Goal: Information Seeking & Learning: Stay updated

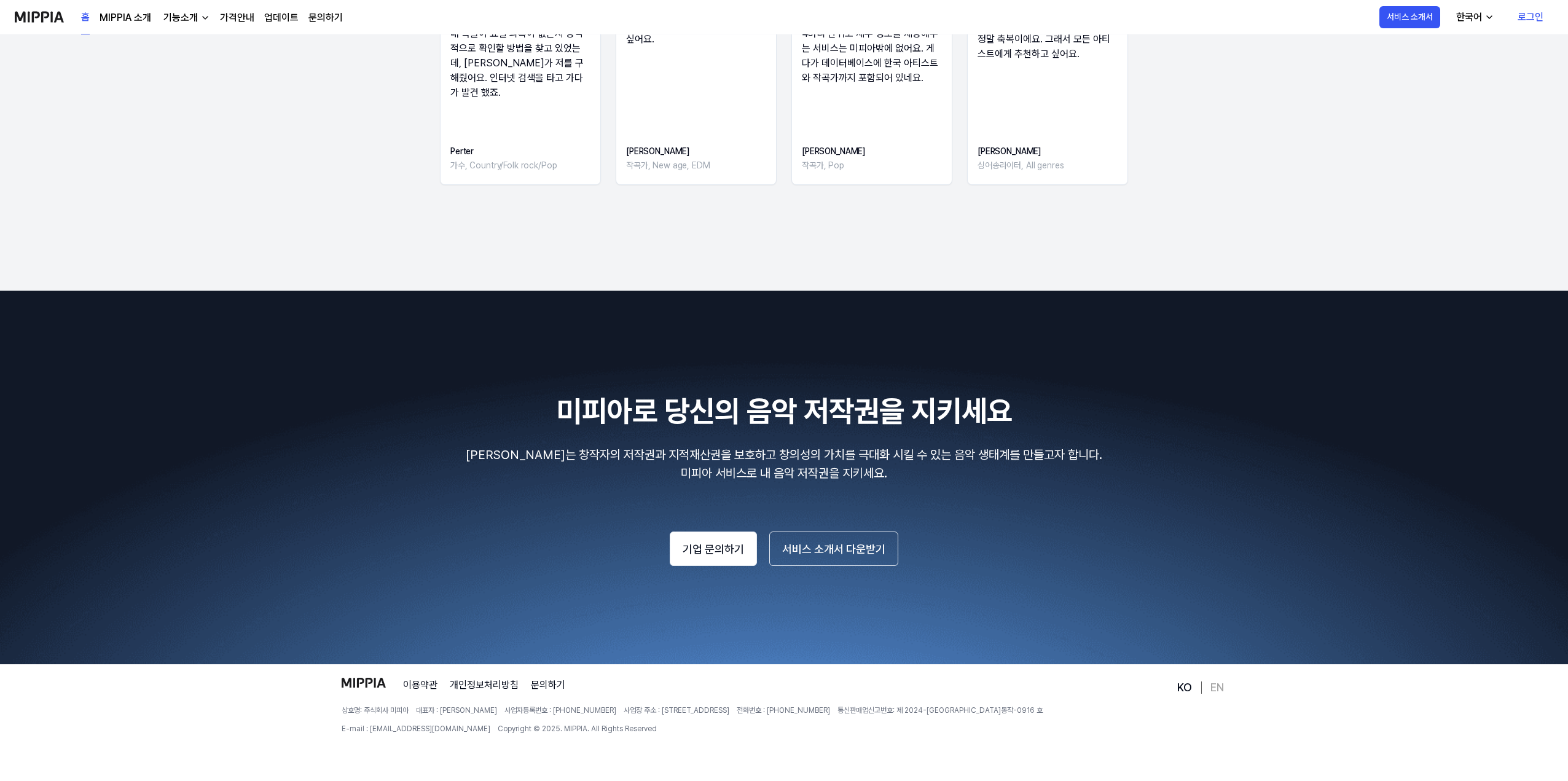
scroll to position [1869, 0]
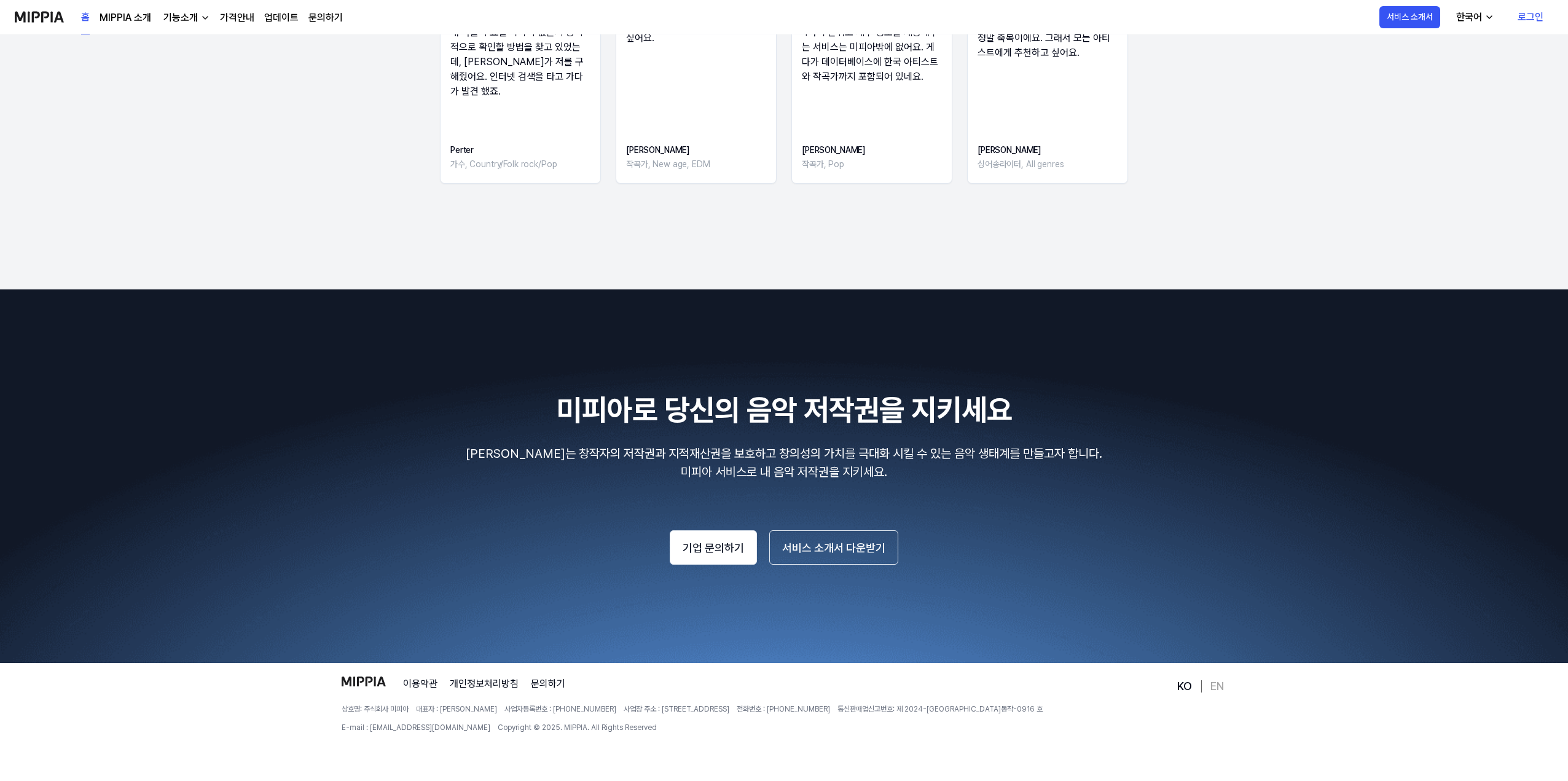
click at [1219, 686] on link "EN" at bounding box center [1217, 686] width 14 height 15
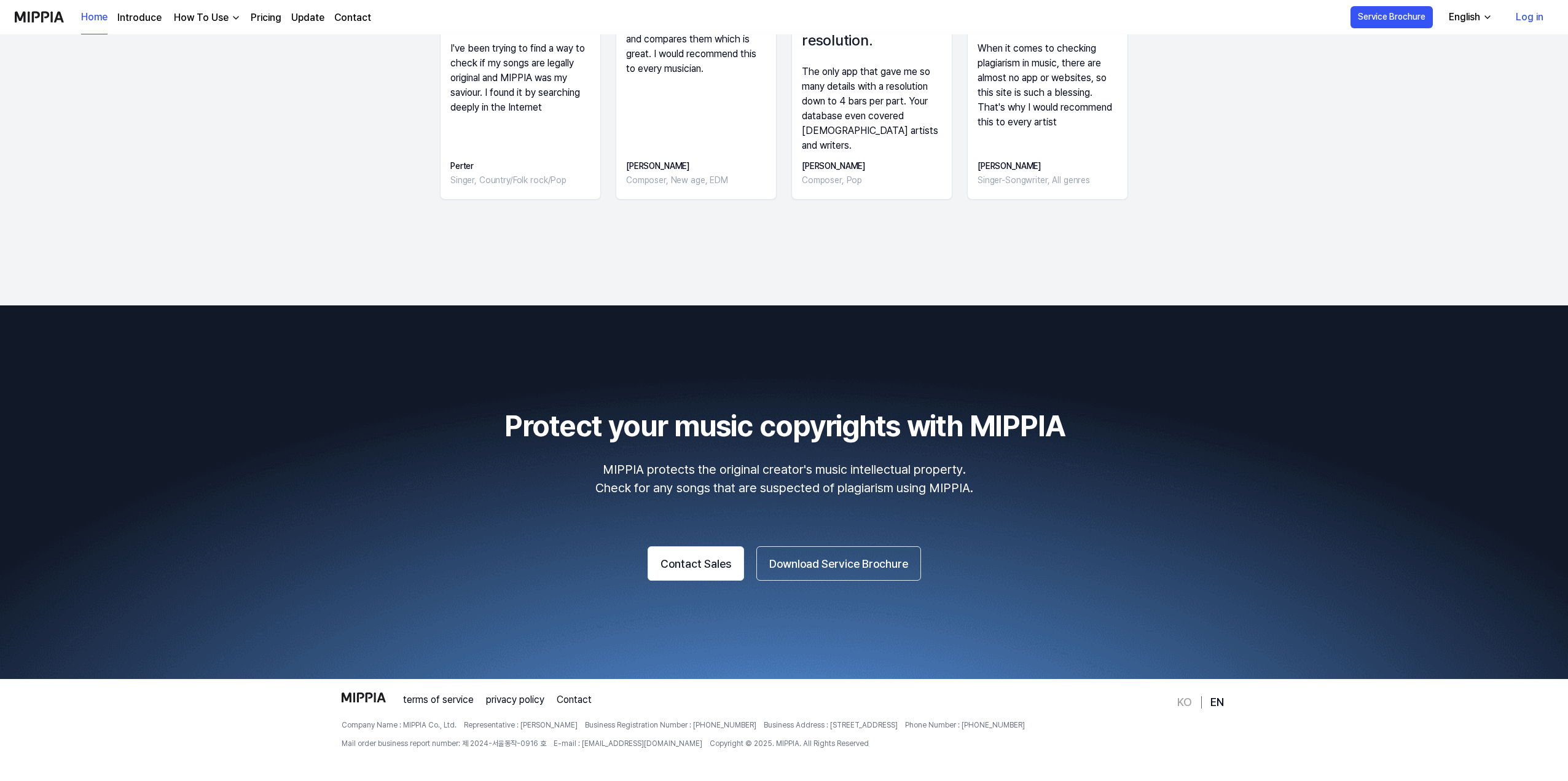
scroll to position [1869, 0]
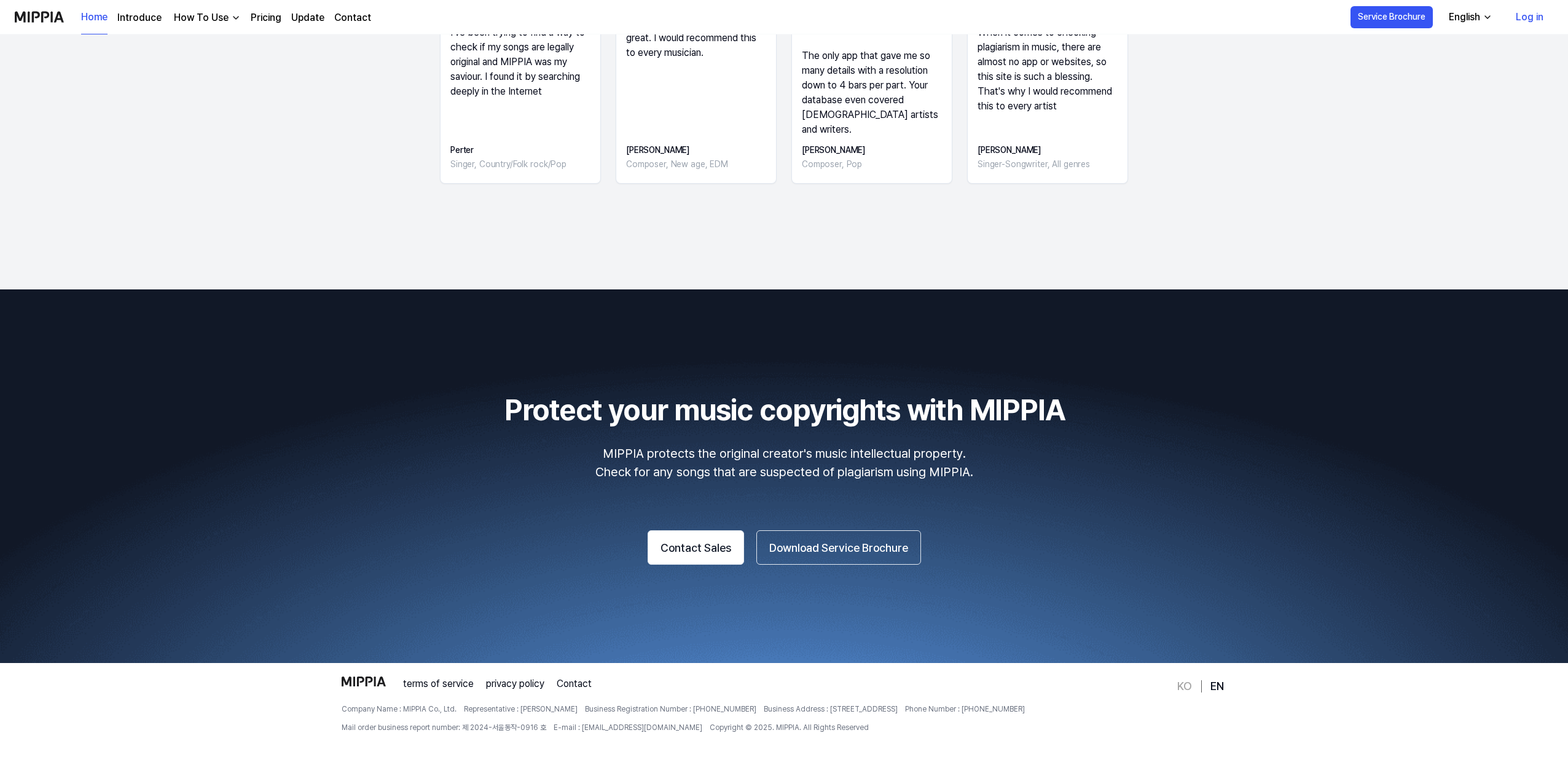
click at [1183, 689] on link "KO" at bounding box center [1185, 686] width 15 height 15
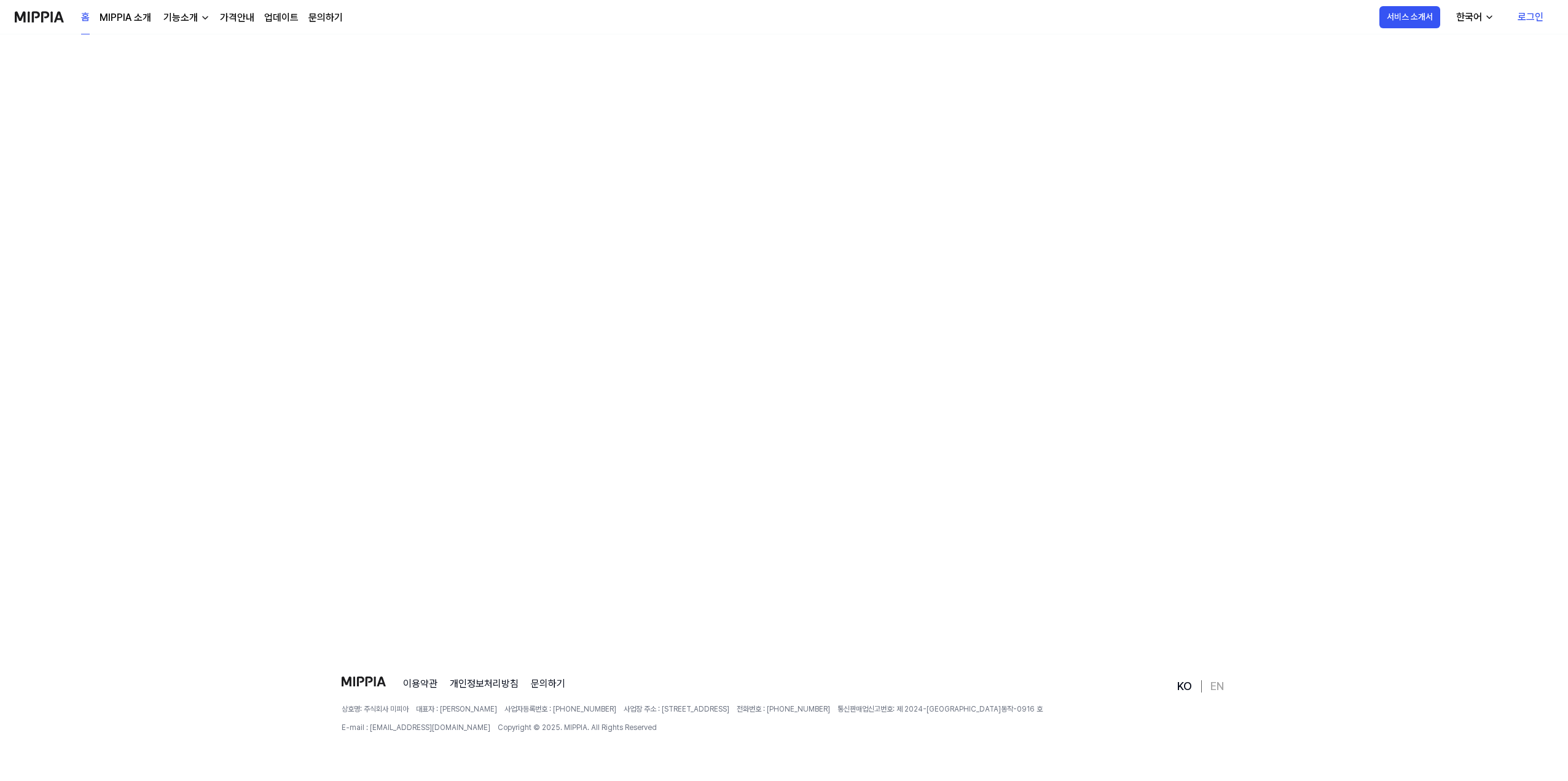
scroll to position [0, 0]
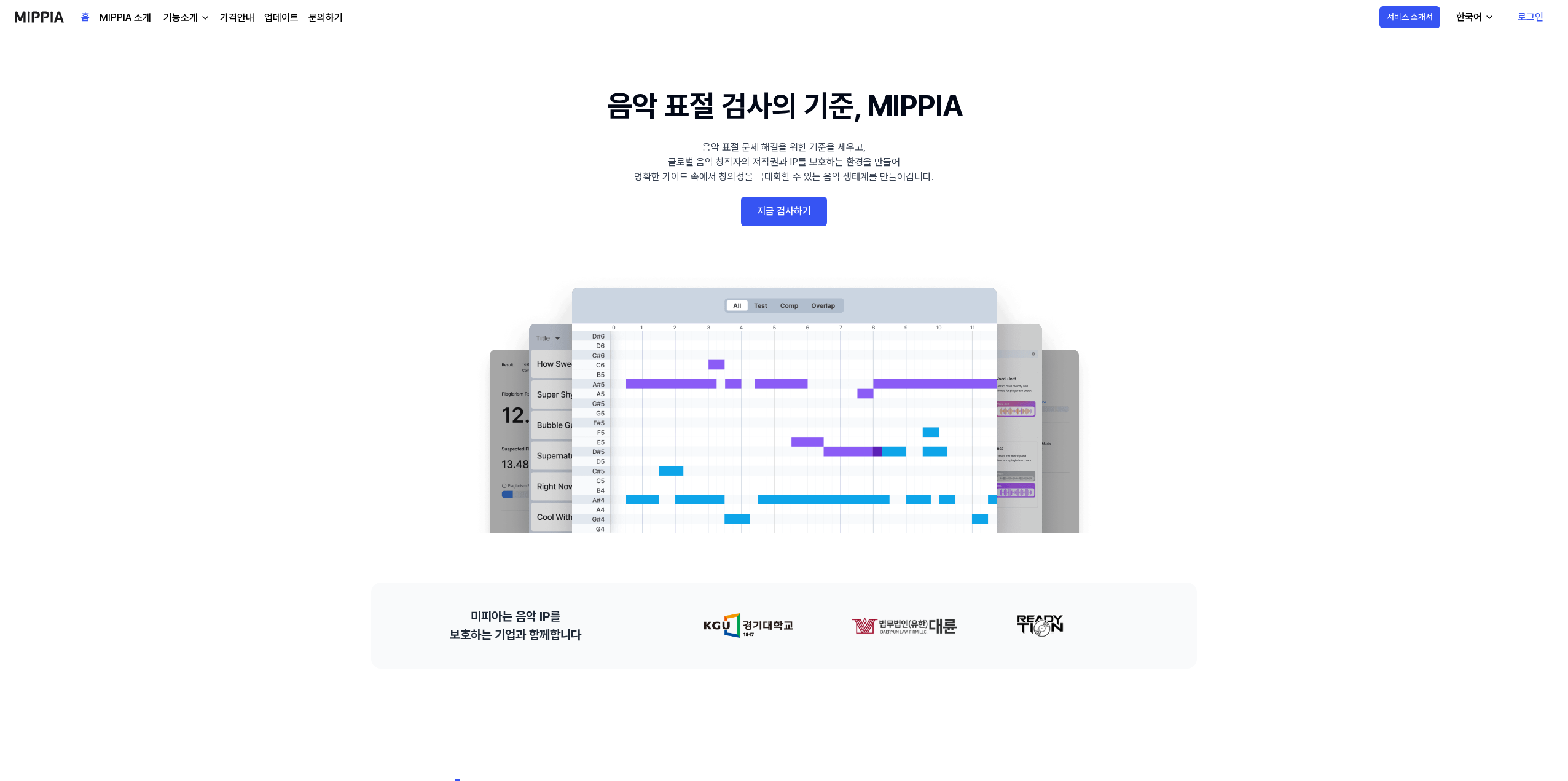
click at [111, 18] on link "MIPPIA 소개" at bounding box center [125, 17] width 52 height 15
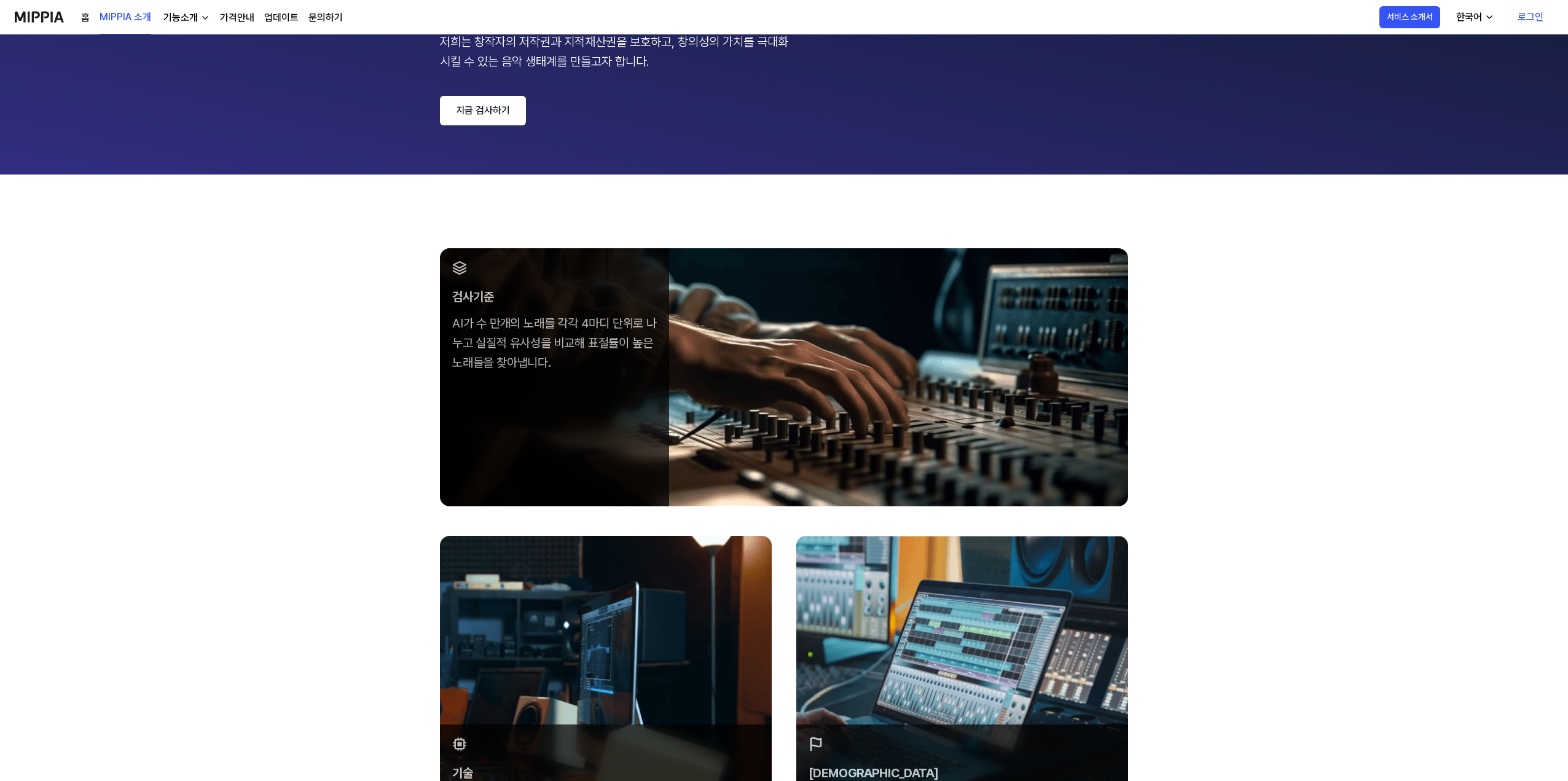
scroll to position [184, 0]
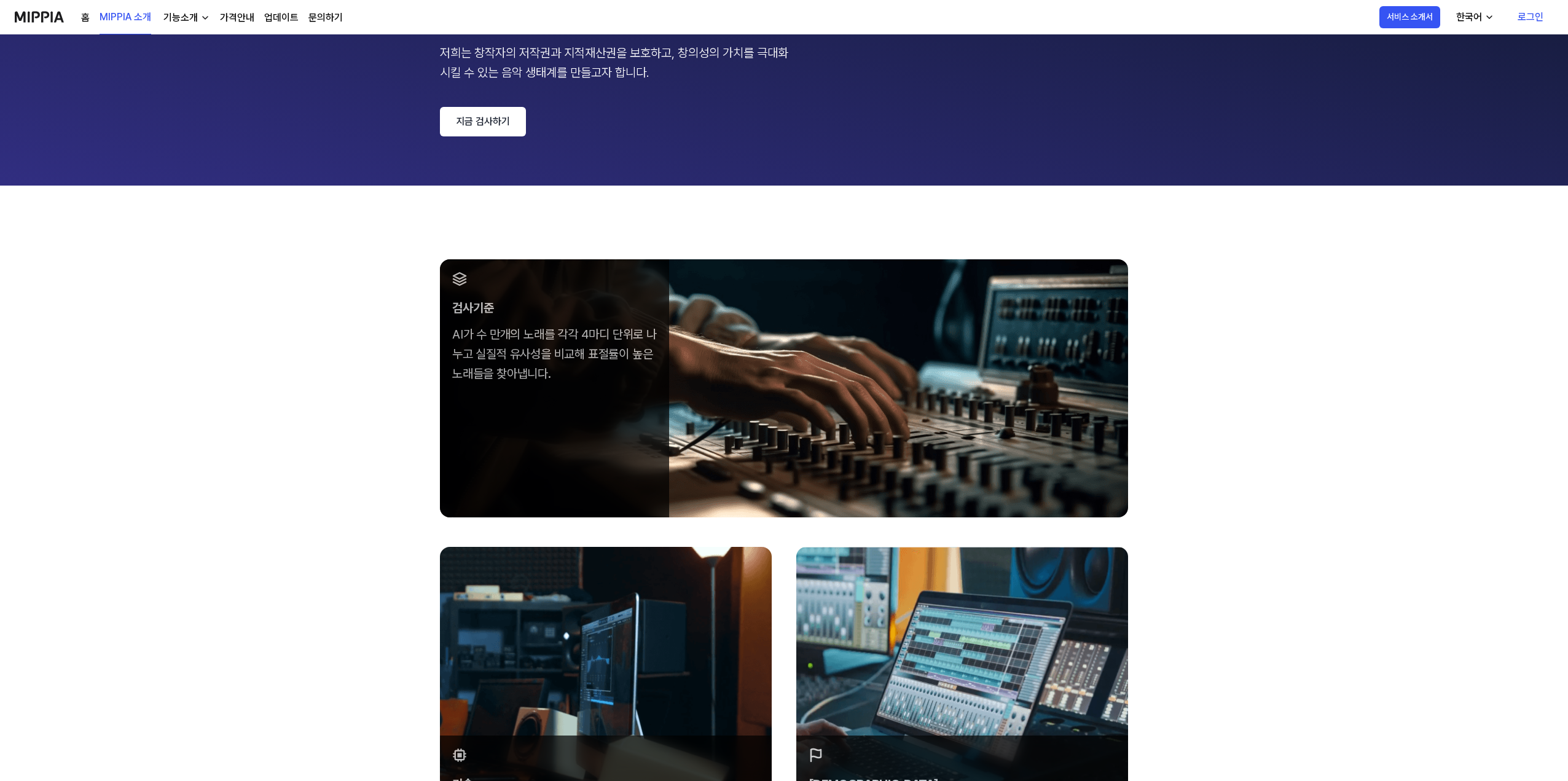
click at [51, 17] on img at bounding box center [39, 17] width 49 height 34
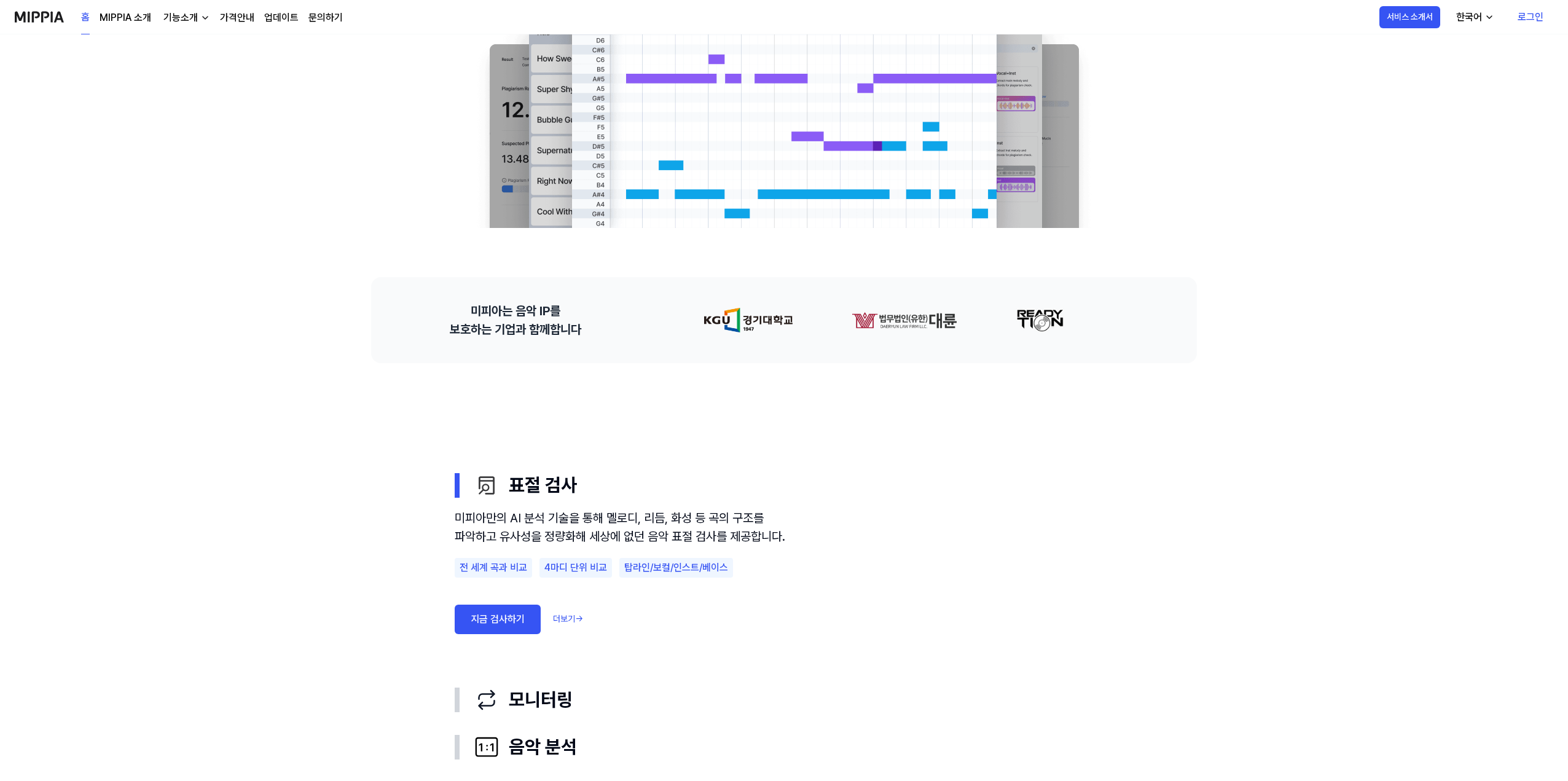
scroll to position [492, 0]
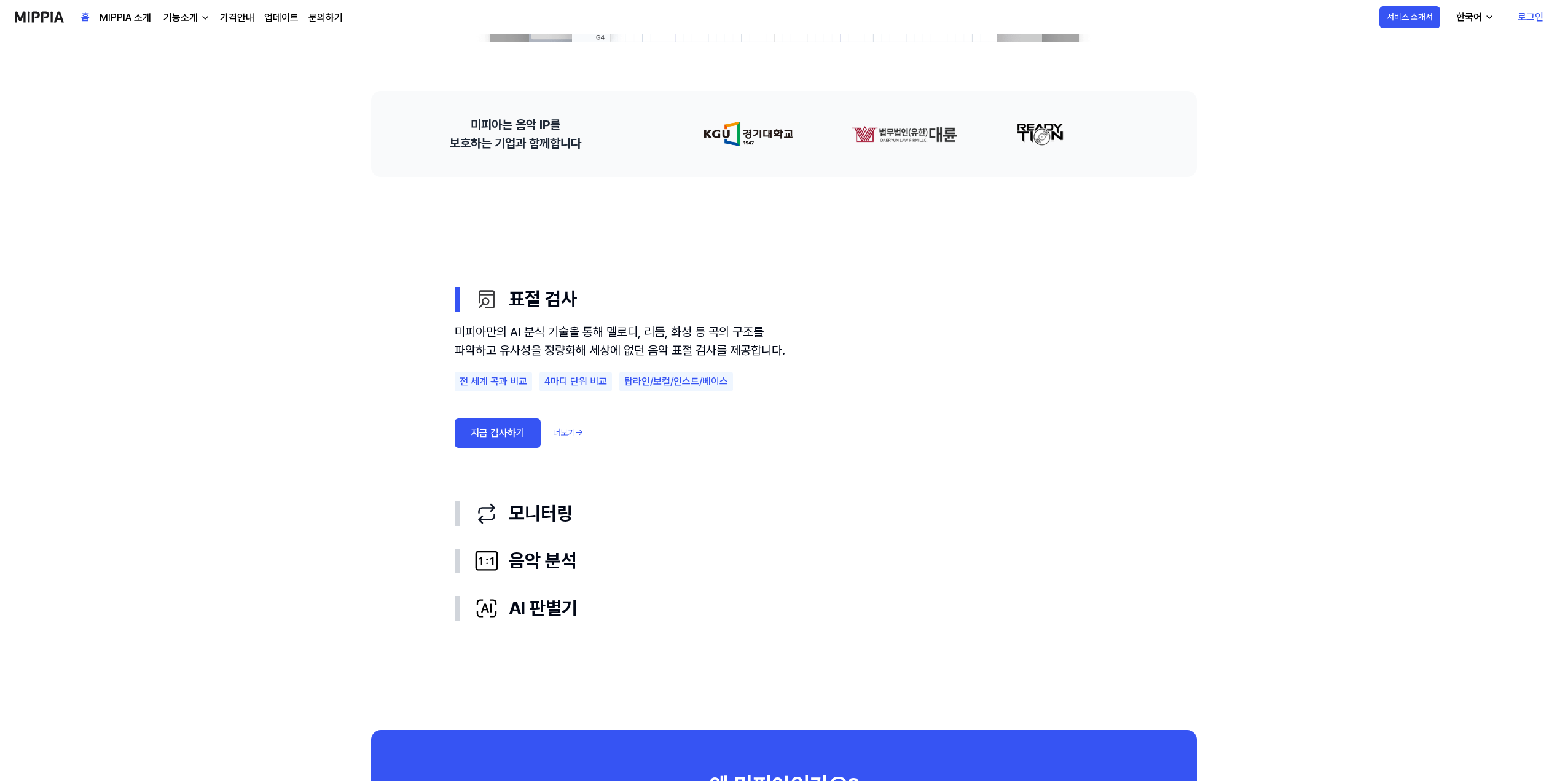
click at [316, 14] on link "문의하기" at bounding box center [325, 17] width 34 height 15
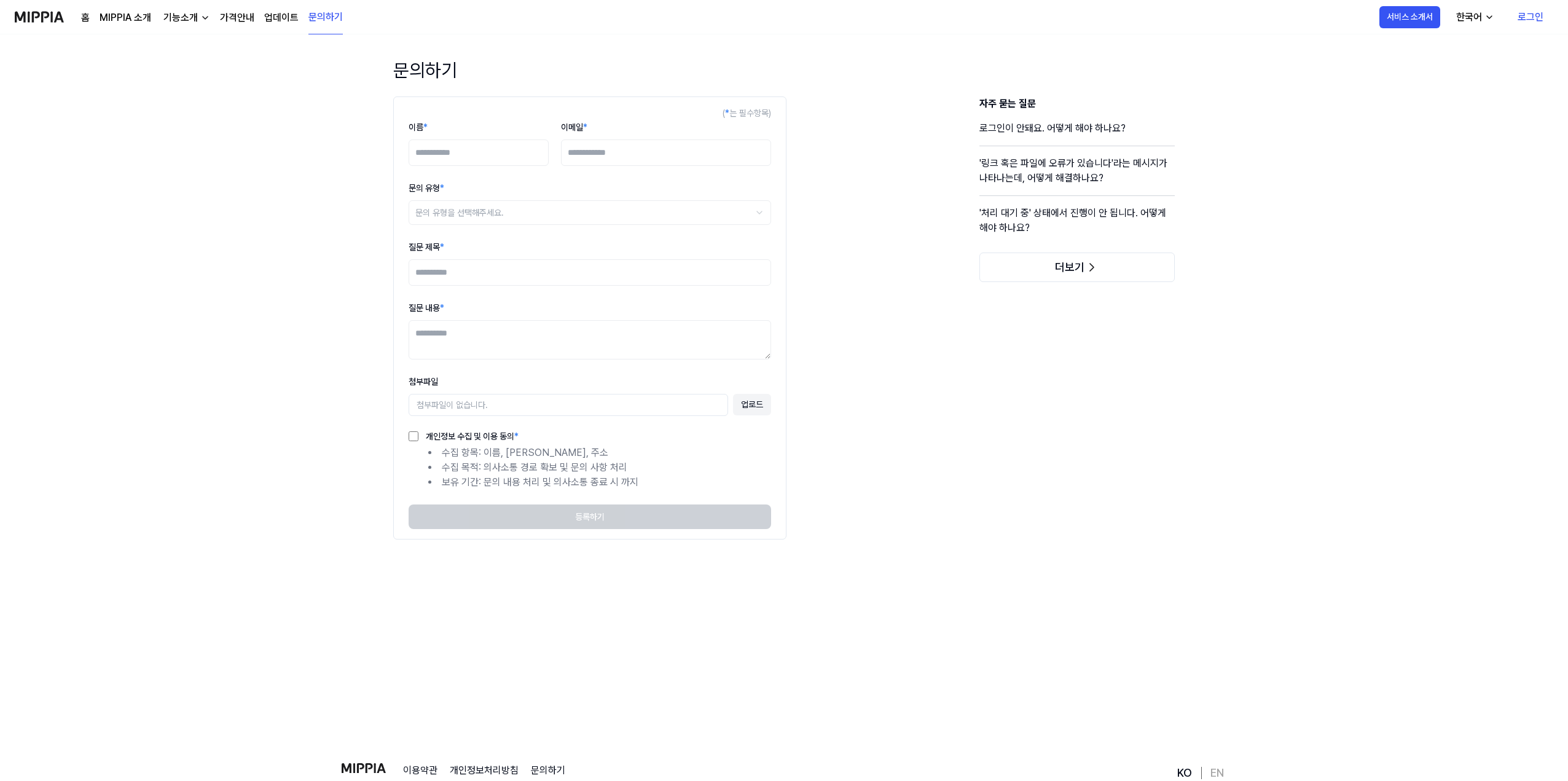
click at [256, 23] on div "홈 MIPPIA 소개 기능소개 가격안내 업데이트 문의하기" at bounding box center [212, 17] width 262 height 34
click at [272, 16] on link "업데이트" at bounding box center [281, 17] width 34 height 15
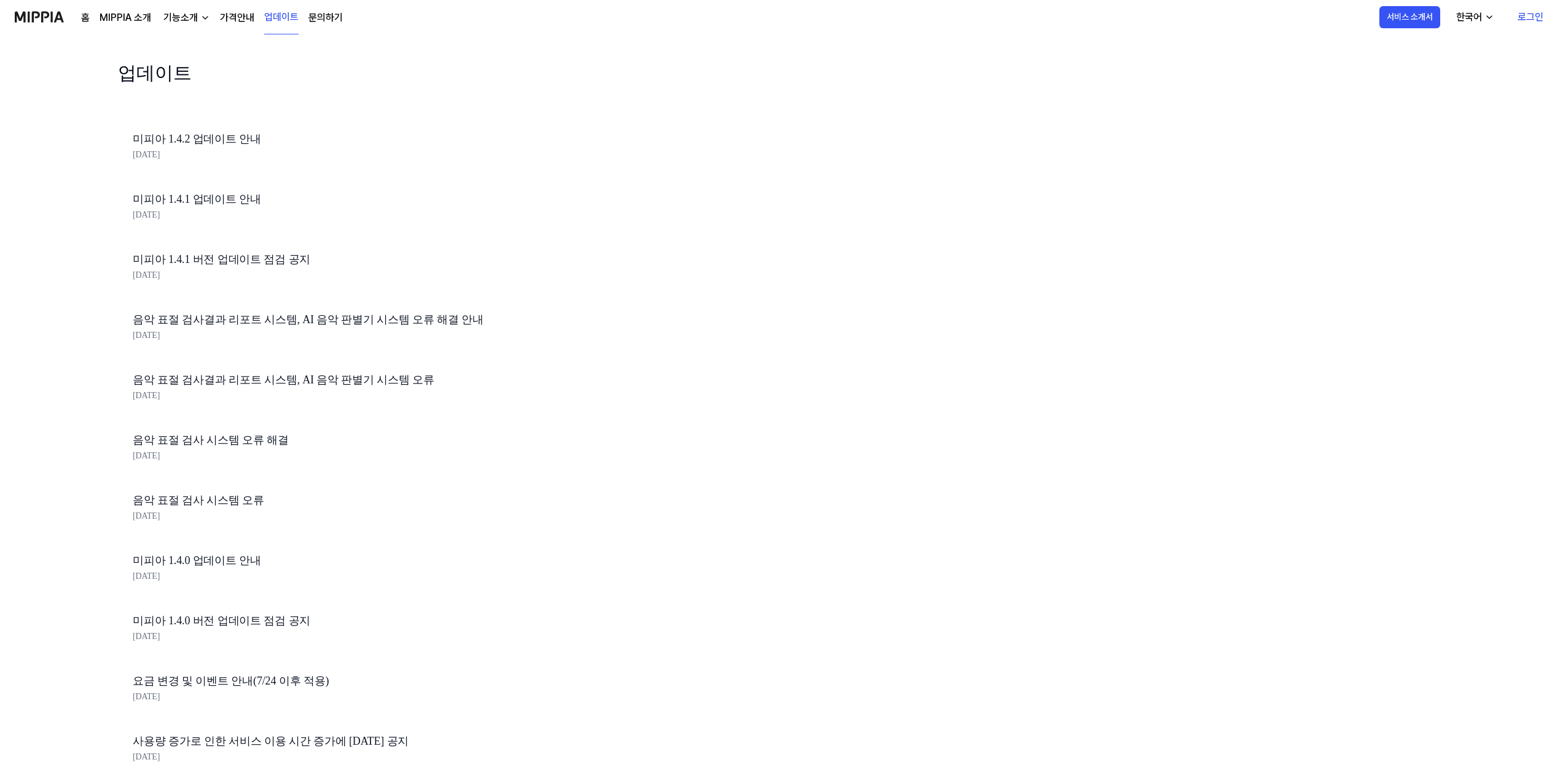
click at [211, 142] on link "미피아 1.4.2 업데이트 안내" at bounding box center [342, 139] width 418 height 18
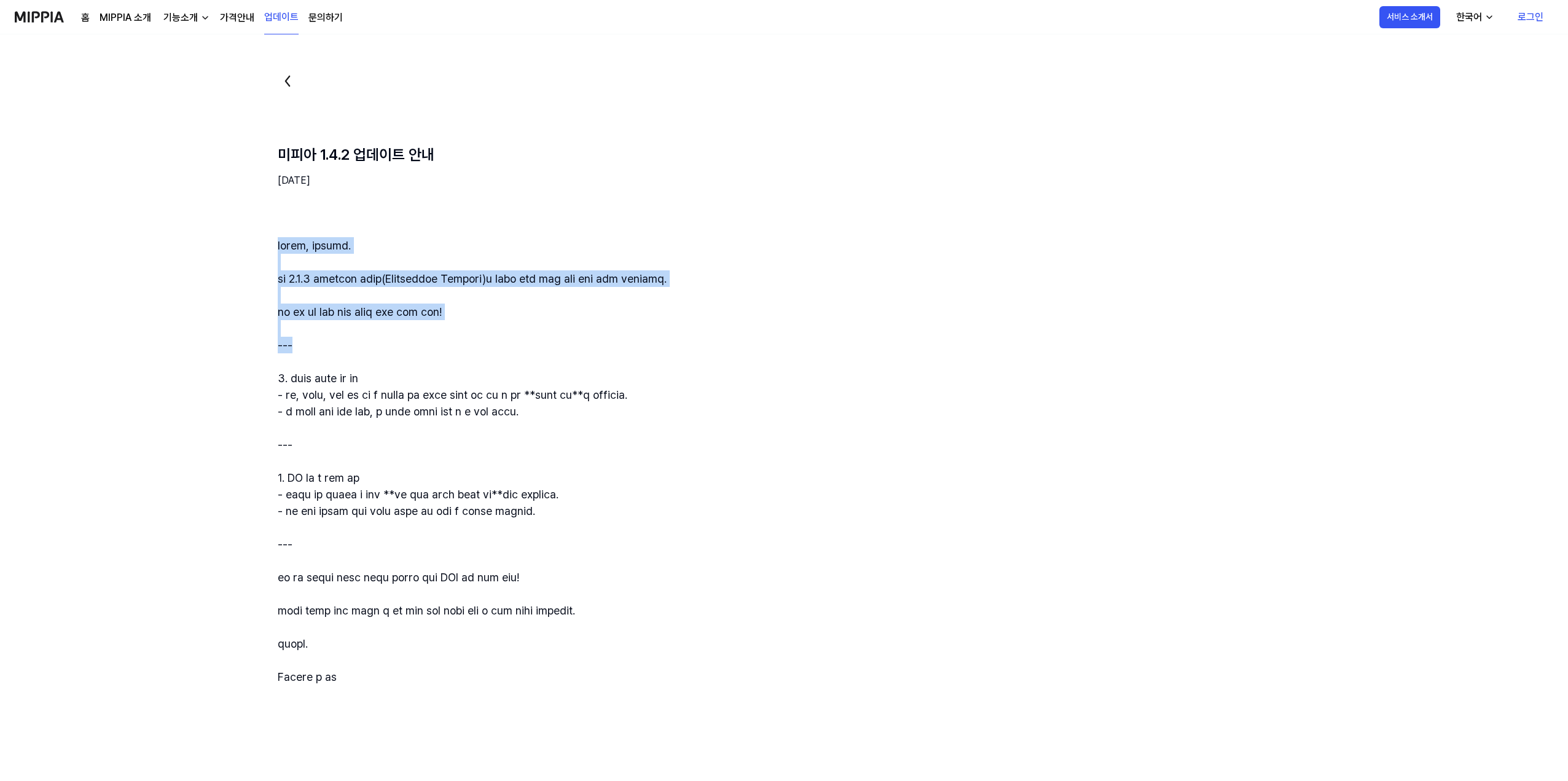
drag, startPoint x: 273, startPoint y: 243, endPoint x: 496, endPoint y: 348, distance: 246.5
click at [492, 345] on div "미피아 1.4.2 업데이트 안내 [DATE]" at bounding box center [843, 378] width 1160 height 613
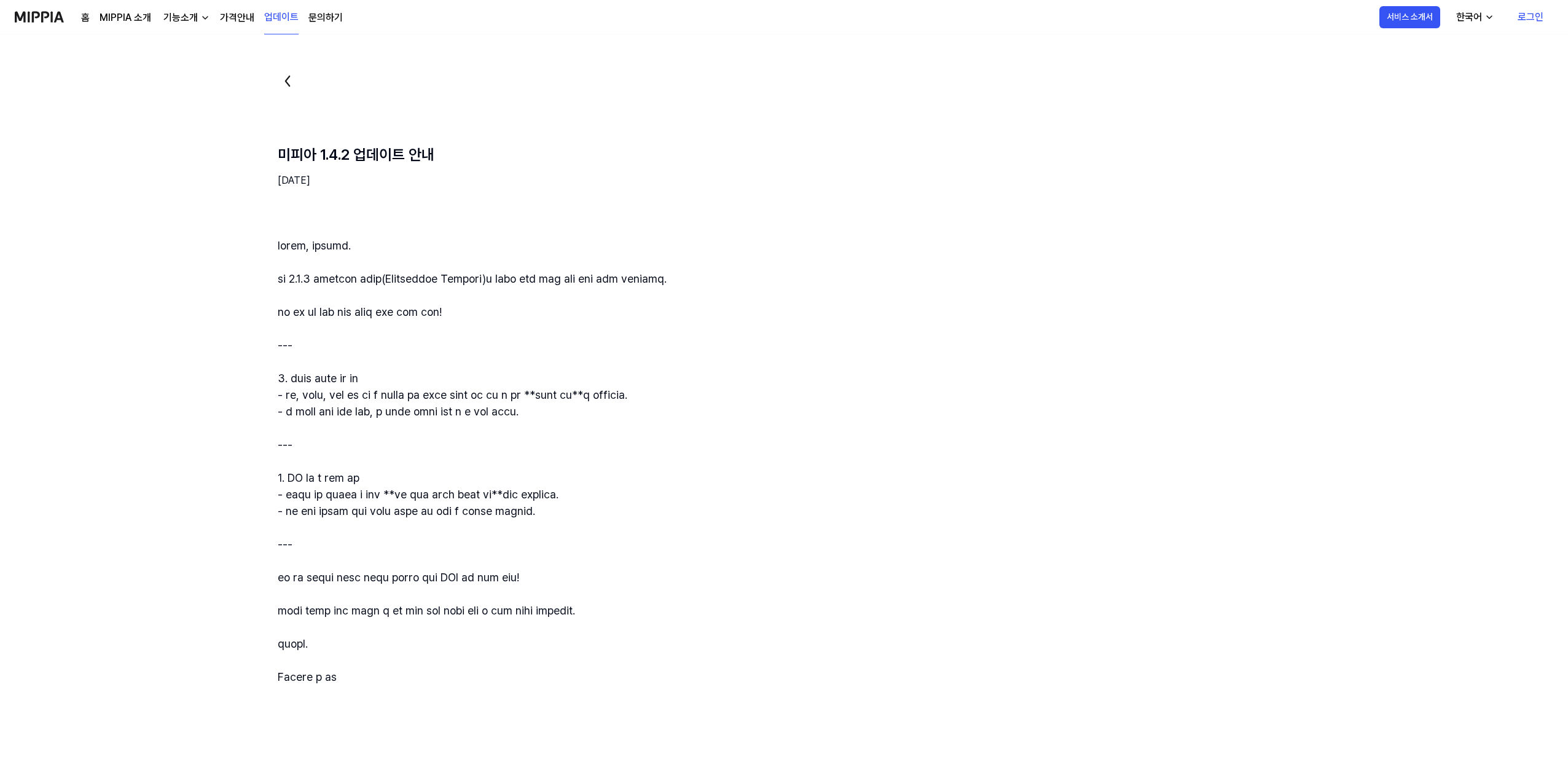
click at [489, 397] on div at bounding box center [843, 461] width 1130 height 448
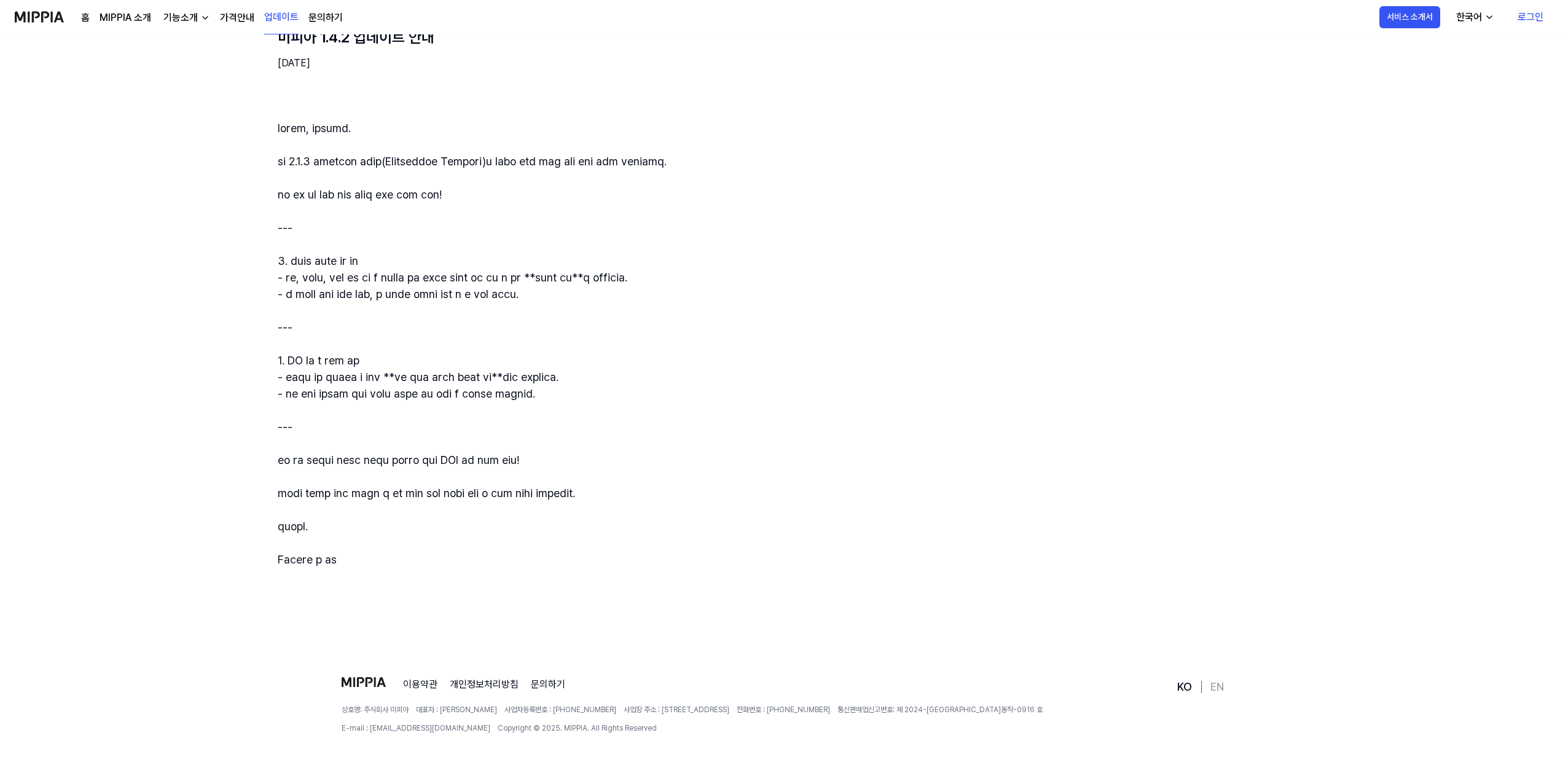
scroll to position [118, 0]
drag, startPoint x: 298, startPoint y: 279, endPoint x: 771, endPoint y: 303, distance: 473.6
click at [771, 303] on div at bounding box center [843, 343] width 1130 height 448
click at [771, 302] on div at bounding box center [843, 343] width 1130 height 448
drag, startPoint x: 443, startPoint y: 374, endPoint x: 727, endPoint y: 426, distance: 288.7
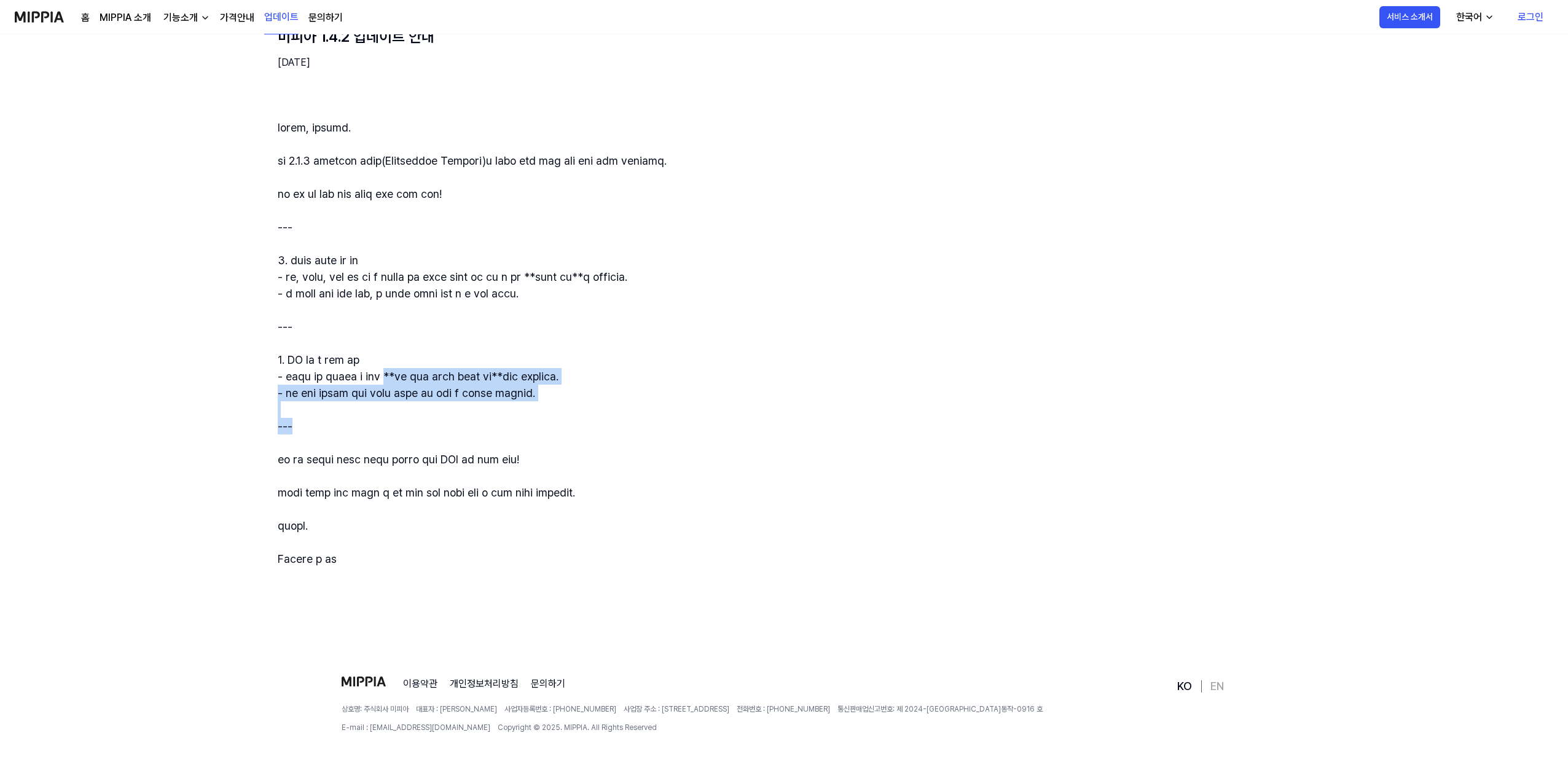
click at [727, 426] on div at bounding box center [843, 343] width 1130 height 448
click at [727, 427] on div at bounding box center [843, 343] width 1130 height 448
click at [270, 20] on link "업데이트" at bounding box center [281, 17] width 34 height 34
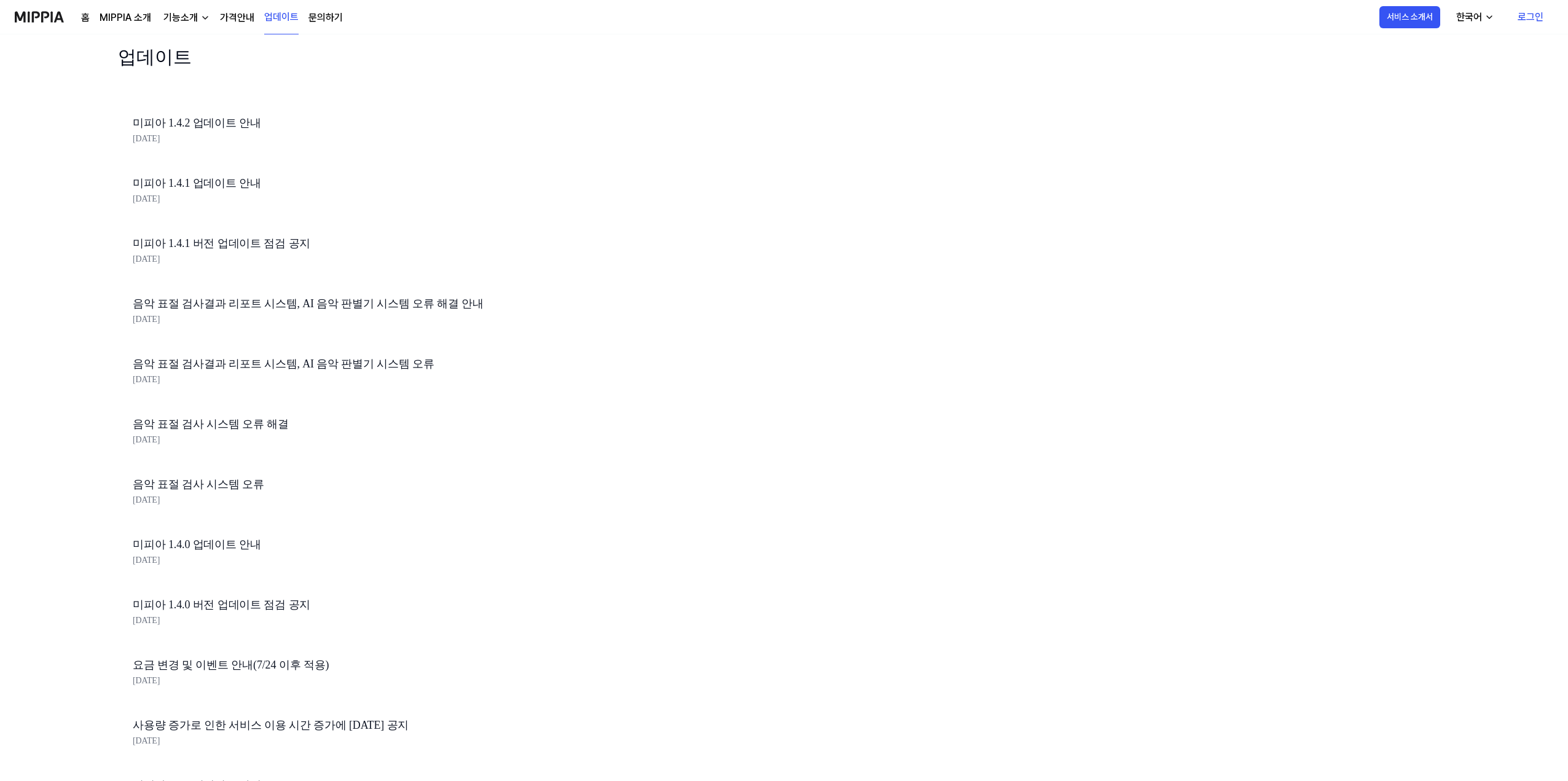
scroll to position [61, 0]
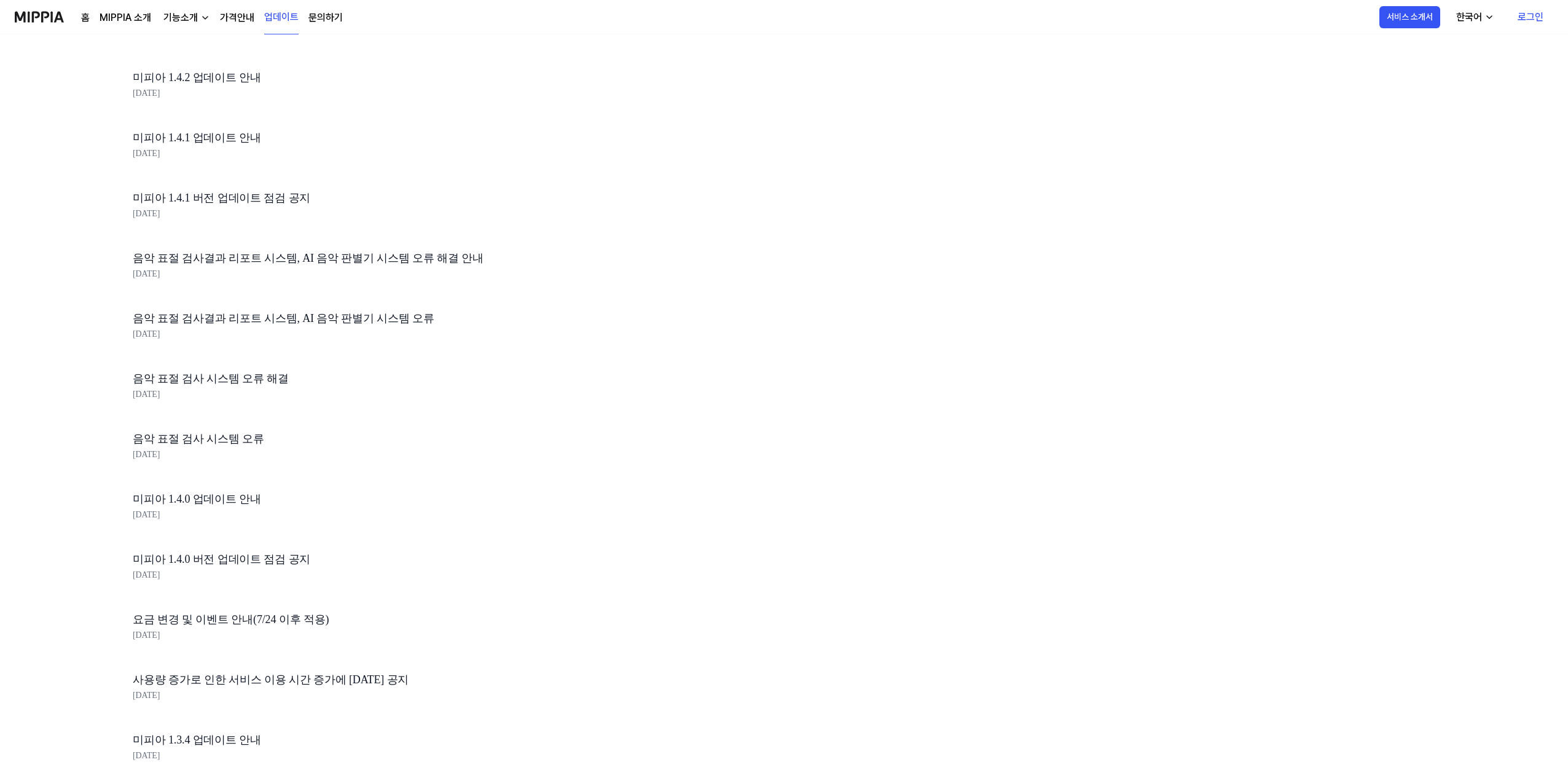
click at [218, 139] on link "미피아 1.4.1 업데이트 안내" at bounding box center [342, 138] width 418 height 18
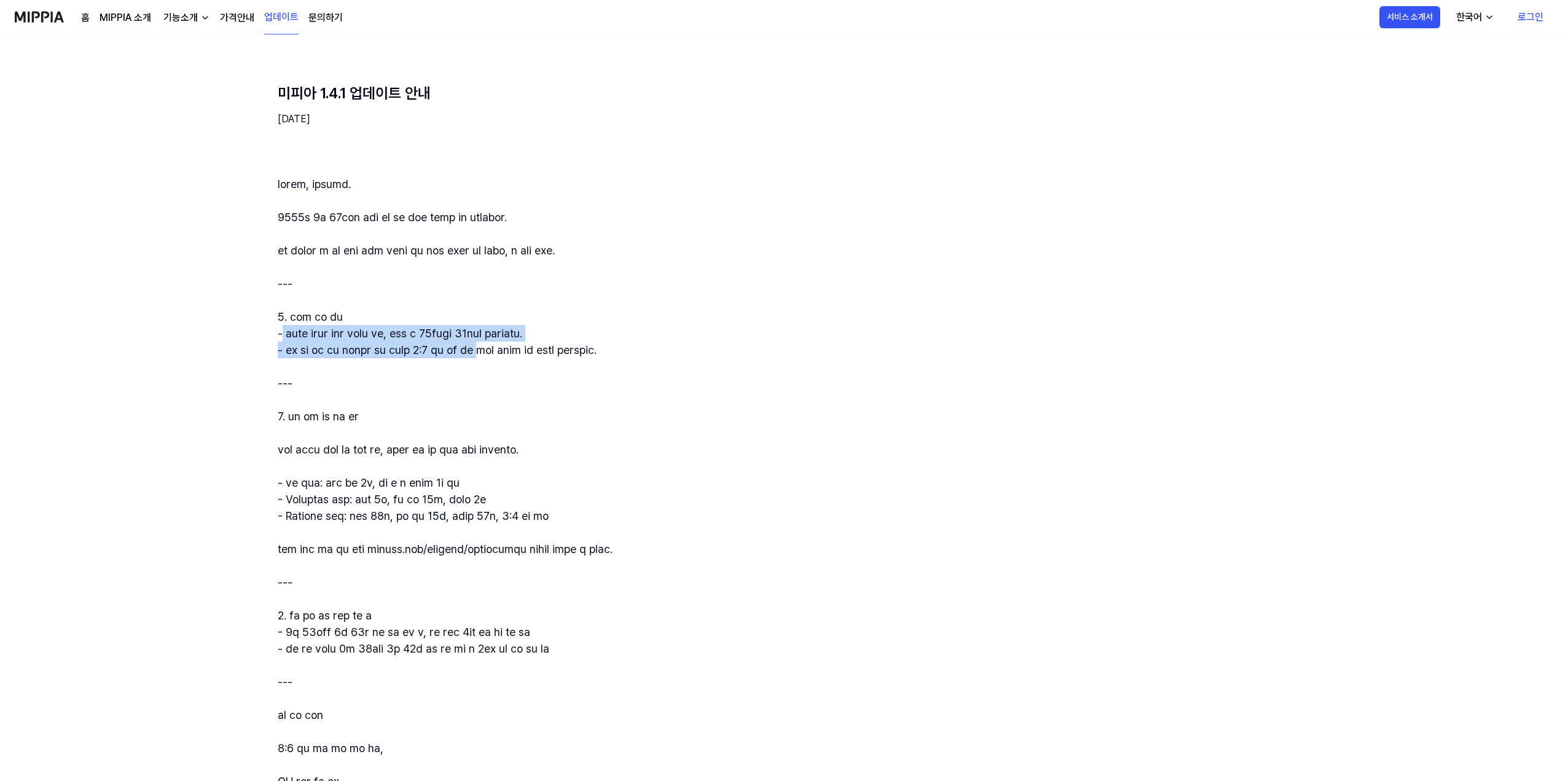
drag, startPoint x: 283, startPoint y: 328, endPoint x: 567, endPoint y: 347, distance: 284.6
click at [568, 346] on div at bounding box center [843, 599] width 1130 height 846
click at [420, 360] on div at bounding box center [843, 599] width 1130 height 846
drag, startPoint x: 457, startPoint y: 335, endPoint x: 547, endPoint y: 331, distance: 90.1
click at [547, 331] on div at bounding box center [843, 599] width 1130 height 846
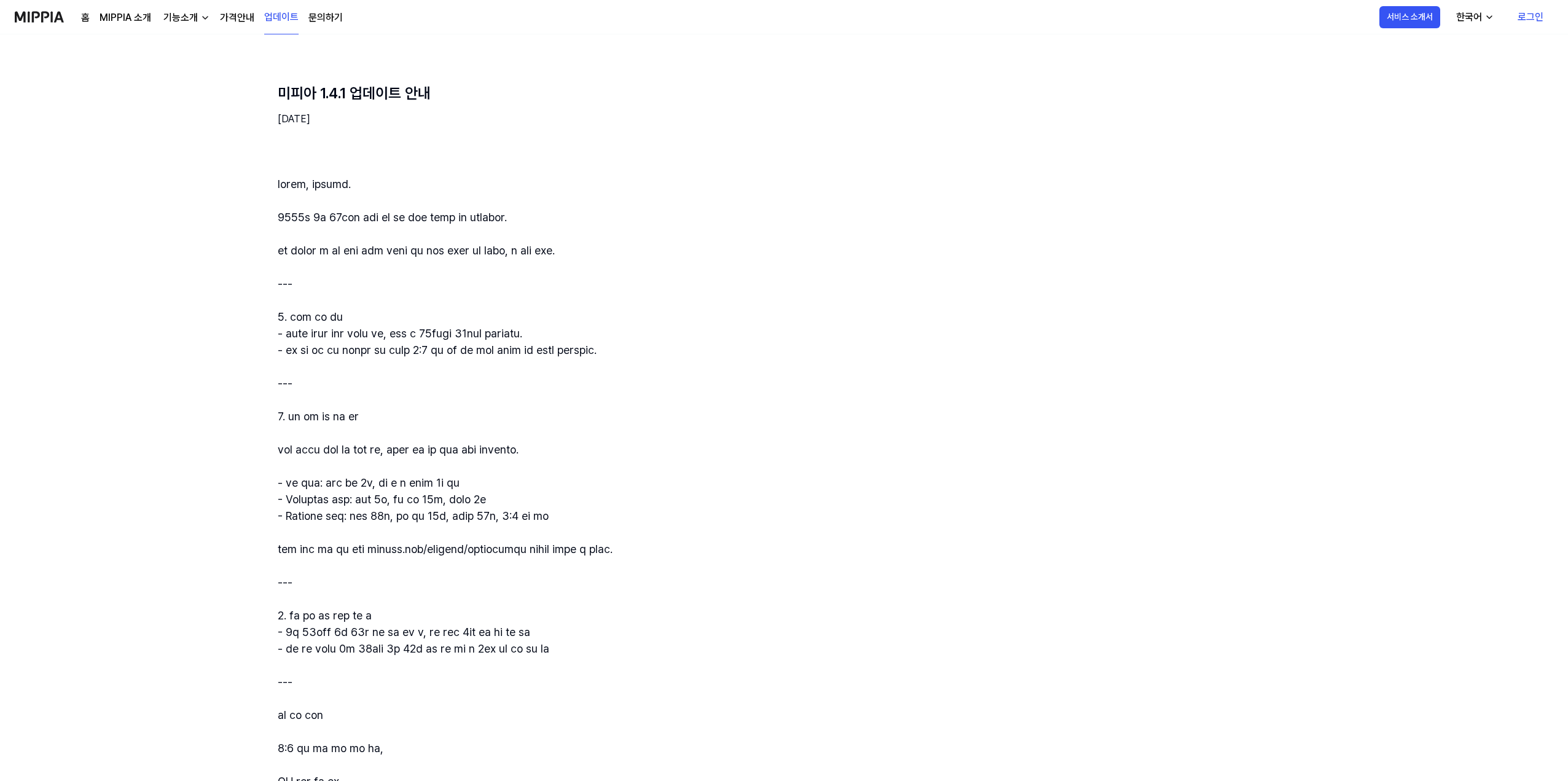
click at [604, 327] on div at bounding box center [843, 599] width 1130 height 846
drag, startPoint x: 281, startPoint y: 351, endPoint x: 779, endPoint y: 351, distance: 498.0
click at [779, 351] on div at bounding box center [843, 599] width 1130 height 846
click at [788, 343] on div at bounding box center [843, 599] width 1130 height 846
click at [494, 378] on div at bounding box center [843, 599] width 1130 height 846
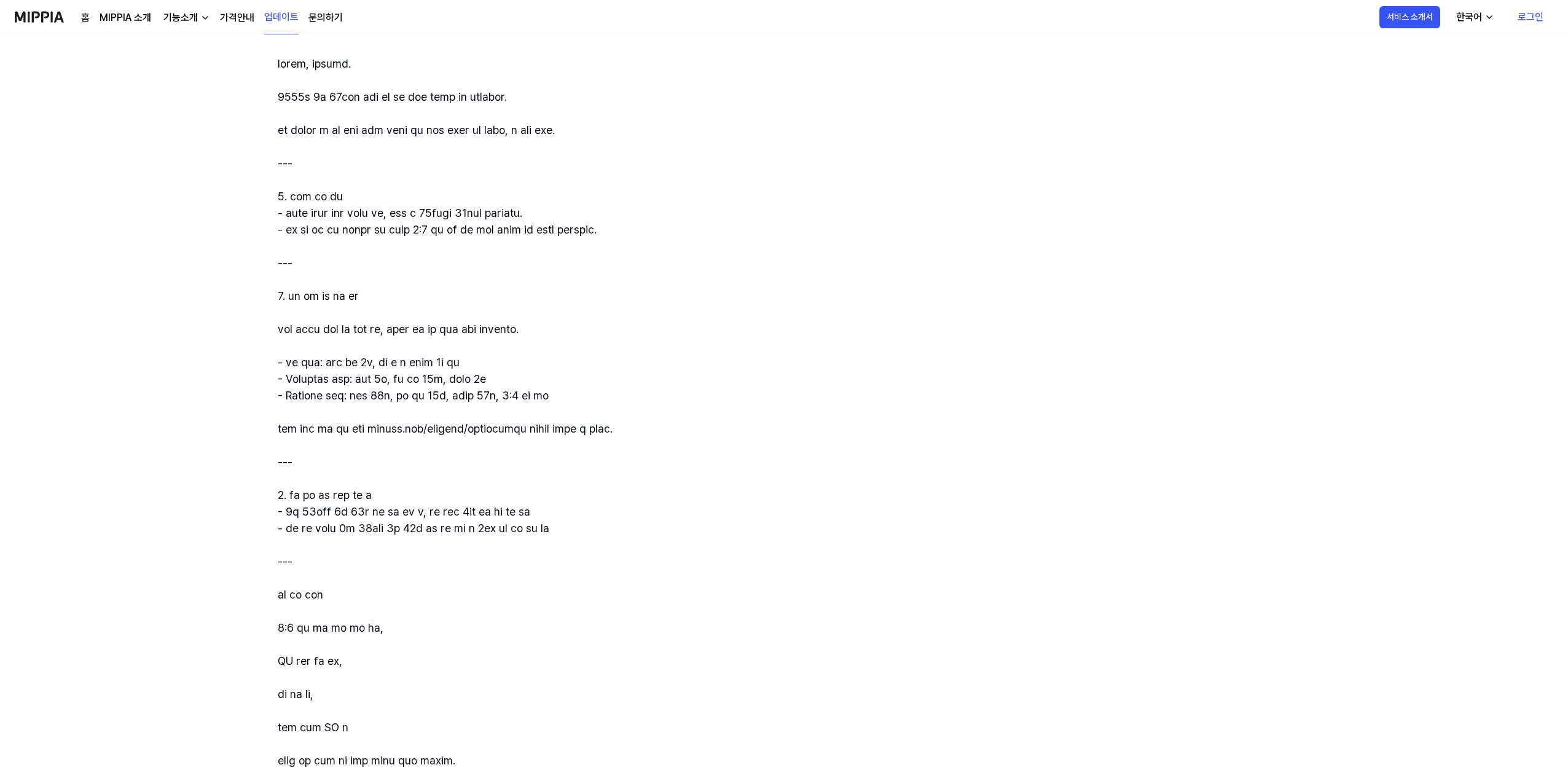
scroll to position [184, 0]
drag, startPoint x: 277, startPoint y: 326, endPoint x: 501, endPoint y: 374, distance: 229.1
click at [509, 342] on div "미피아 1.4.1 업데이트 안내 [DATE]" at bounding box center [843, 393] width 1160 height 1012
drag, startPoint x: 432, startPoint y: 510, endPoint x: 431, endPoint y: 524, distance: 14.0
click at [431, 524] on div at bounding box center [843, 476] width 1130 height 846
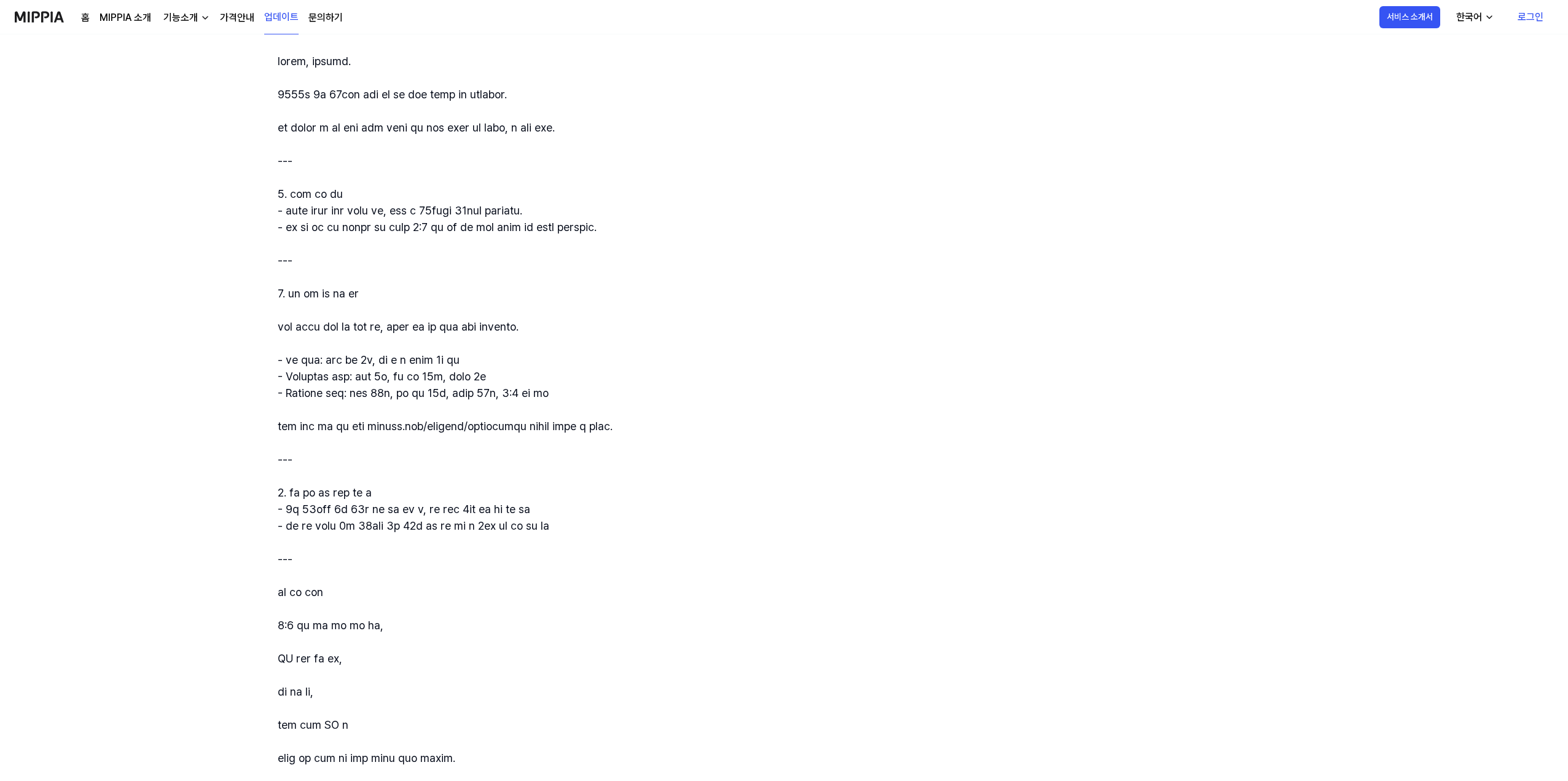
click at [393, 417] on div at bounding box center [843, 476] width 1130 height 846
